Goal: Information Seeking & Learning: Get advice/opinions

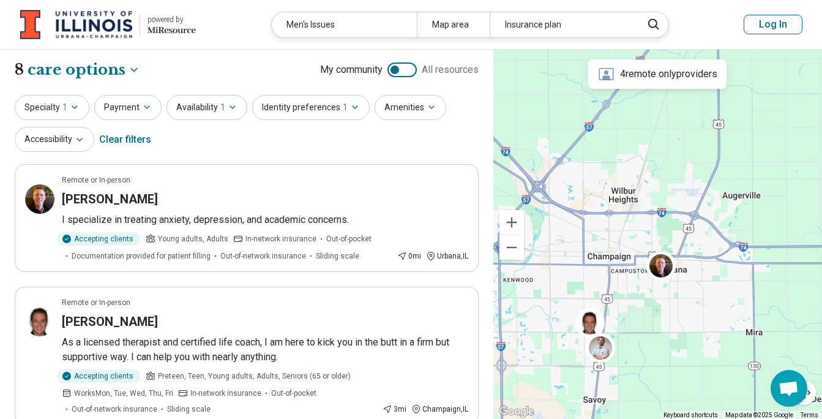
select select "***"
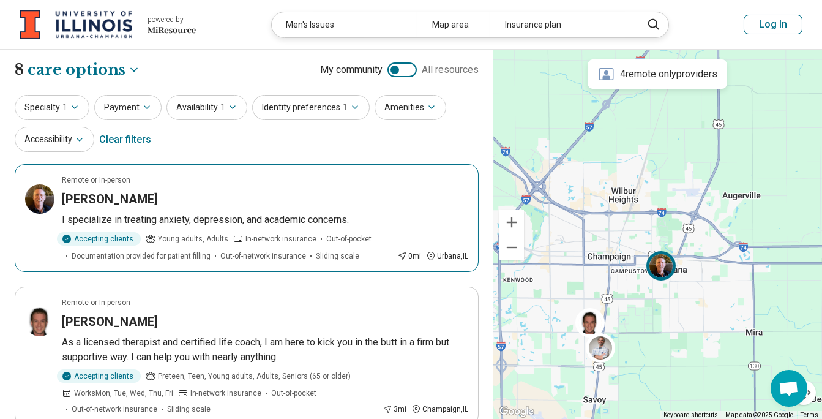
click at [105, 201] on h3 "[PERSON_NAME]" at bounding box center [110, 198] width 96 height 17
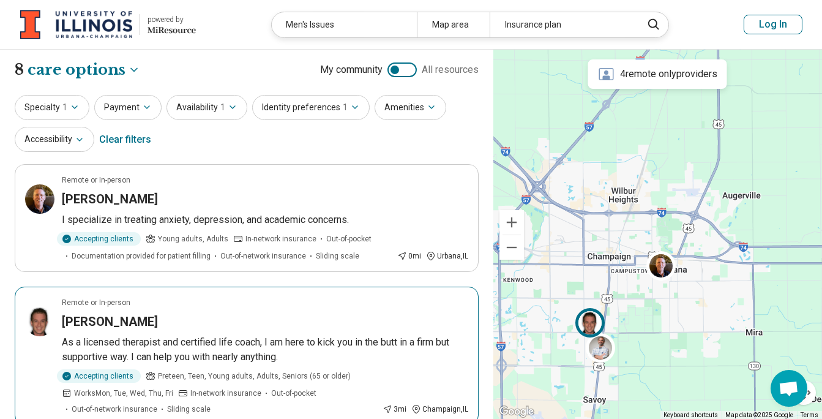
click at [88, 320] on h3 "[PERSON_NAME]" at bounding box center [110, 321] width 96 height 17
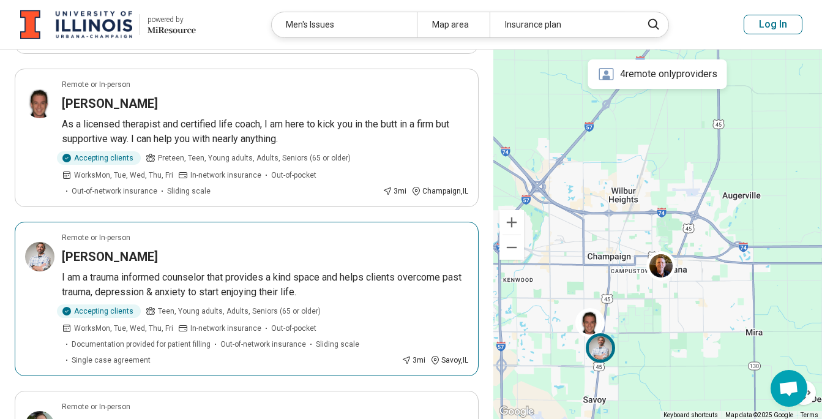
scroll to position [244, 0]
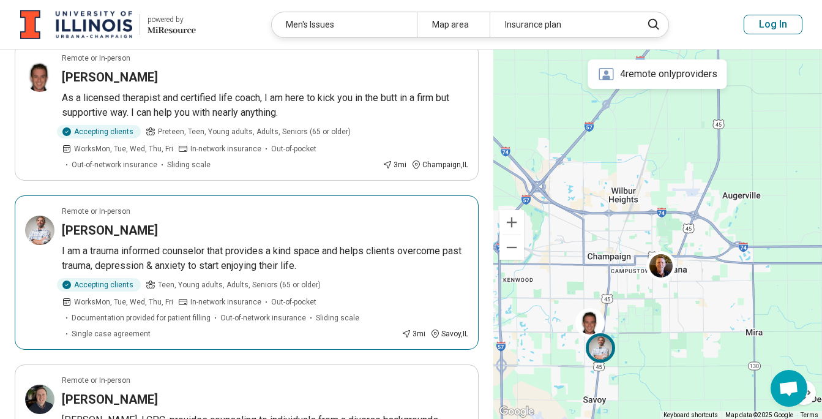
click at [116, 224] on h3 "[PERSON_NAME]" at bounding box center [110, 230] width 96 height 17
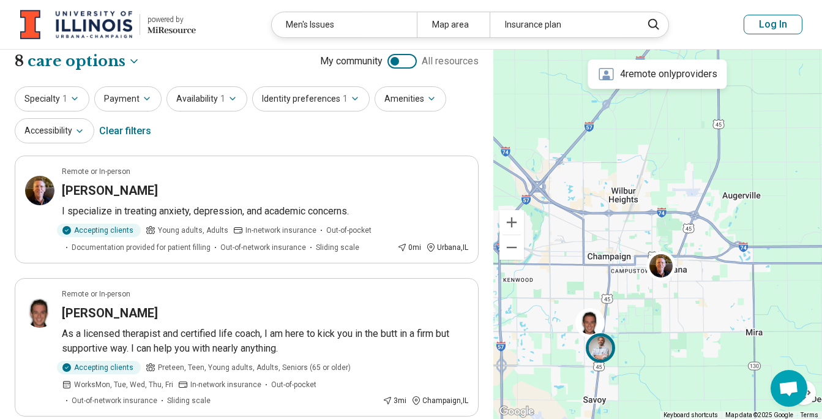
scroll to position [0, 0]
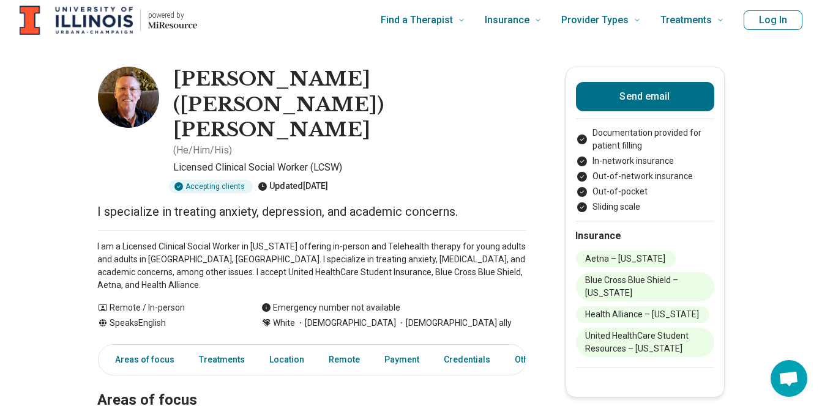
scroll to position [61, 0]
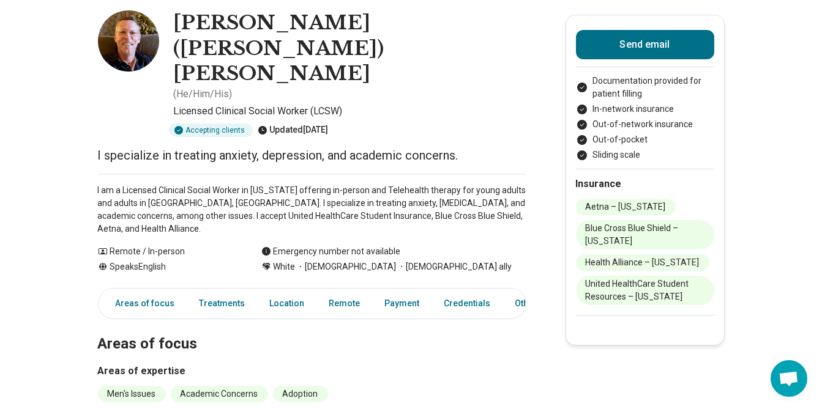
click at [141, 409] on icon at bounding box center [140, 417] width 12 height 12
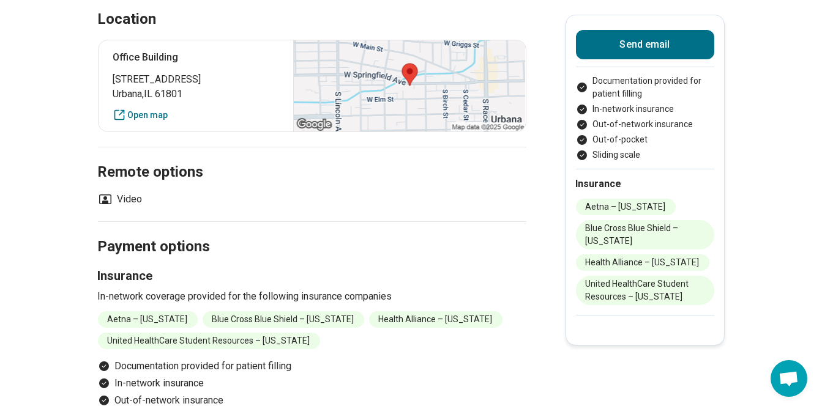
scroll to position [1101, 0]
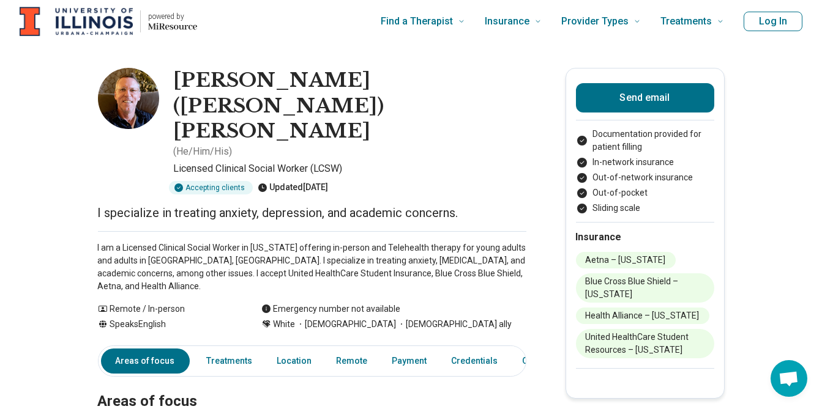
scroll to position [0, 0]
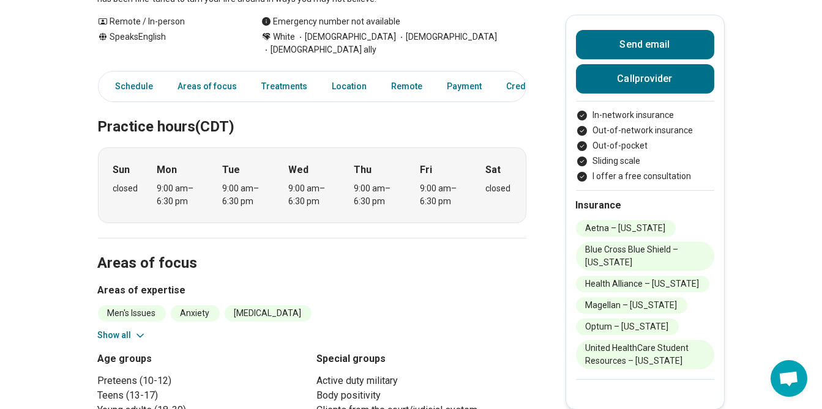
scroll to position [305, 0]
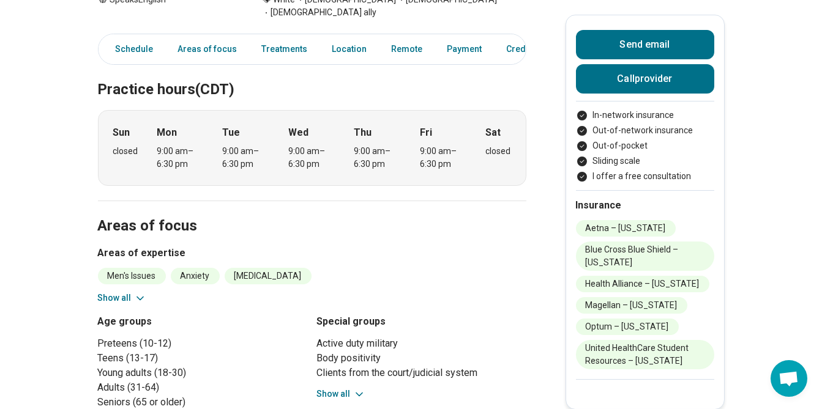
click at [142, 293] on icon at bounding box center [140, 299] width 12 height 12
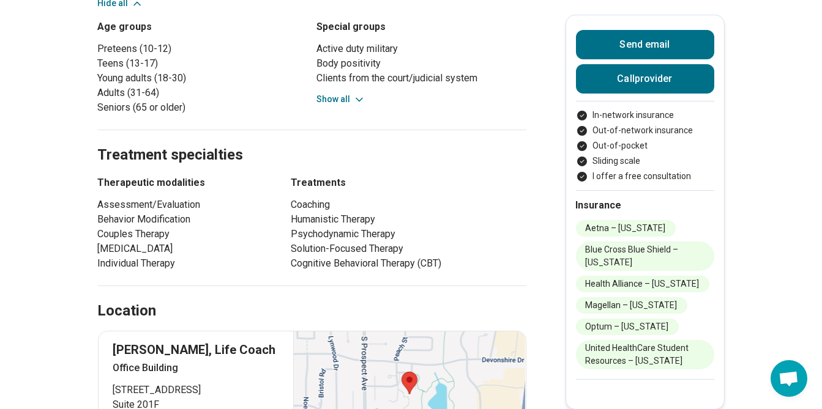
scroll to position [734, 0]
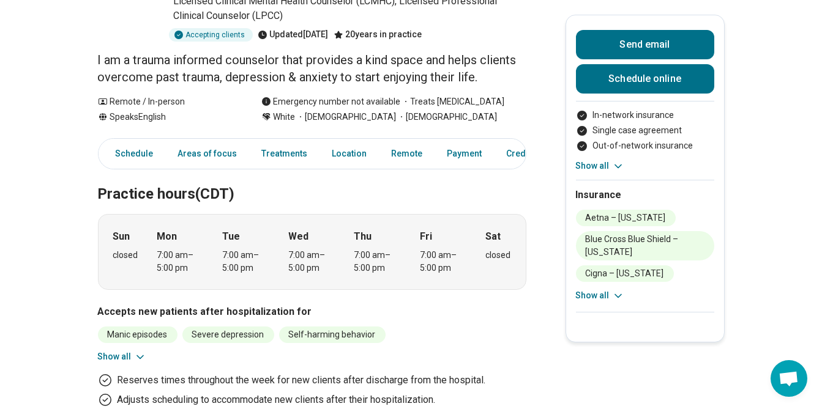
scroll to position [244, 0]
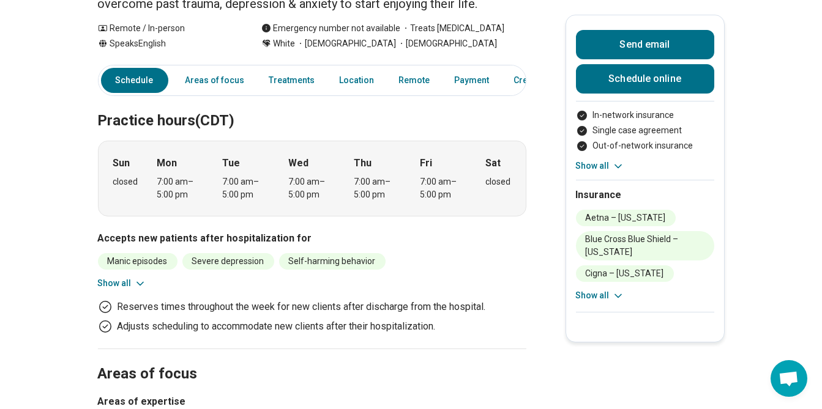
click at [137, 278] on icon at bounding box center [140, 284] width 12 height 12
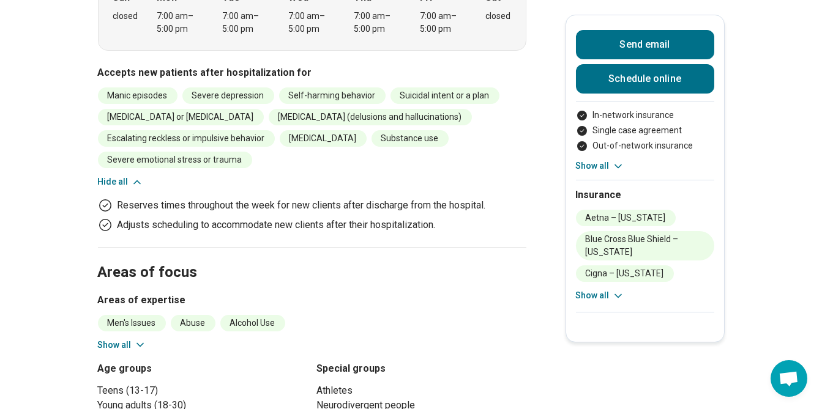
scroll to position [428, 0]
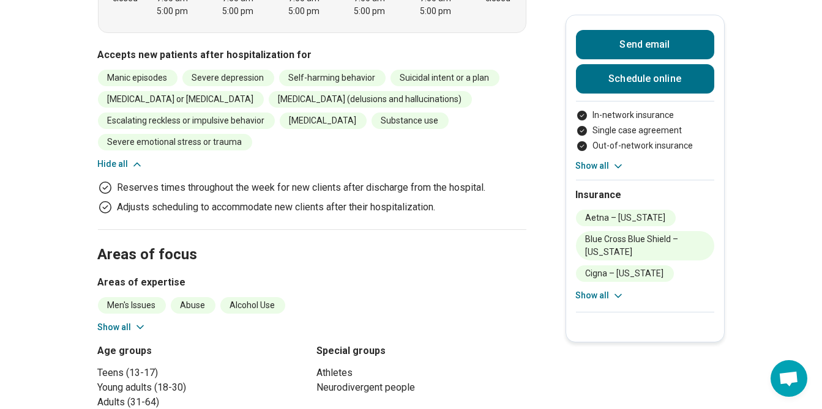
click at [141, 326] on icon at bounding box center [140, 327] width 6 height 3
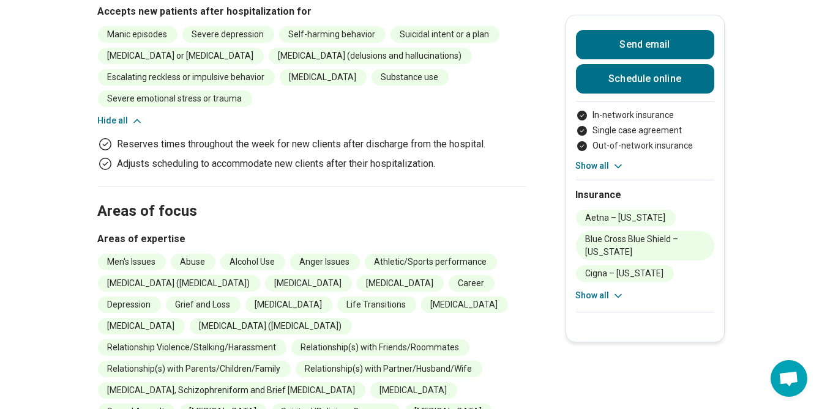
scroll to position [489, 0]
